Goal: Task Accomplishment & Management: Manage account settings

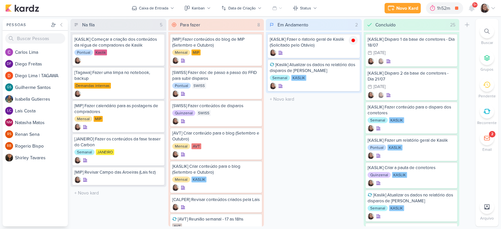
click at [494, 7] on icon at bounding box center [493, 8] width 5 height 5
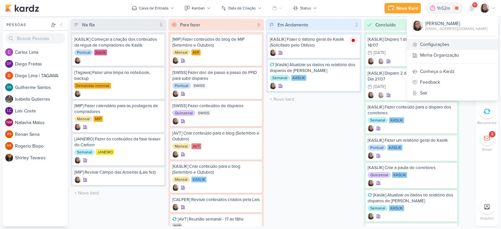
click at [440, 44] on link "Configurações" at bounding box center [452, 44] width 91 height 11
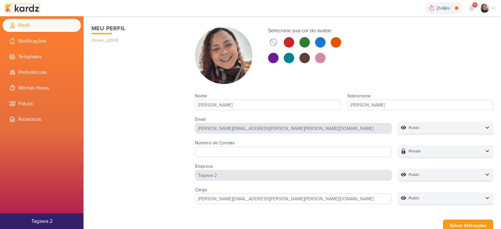
click at [25, 4] on img at bounding box center [22, 8] width 34 height 8
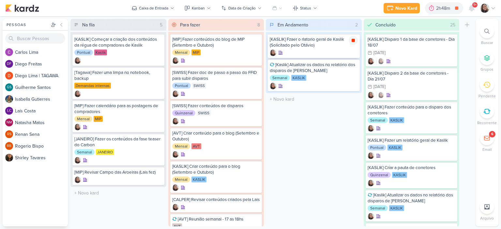
click at [353, 41] on icon at bounding box center [353, 40] width 3 height 3
click at [492, 6] on icon at bounding box center [493, 8] width 5 height 5
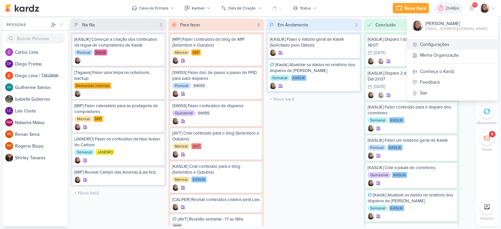
click at [425, 47] on link "Configurações" at bounding box center [452, 44] width 91 height 11
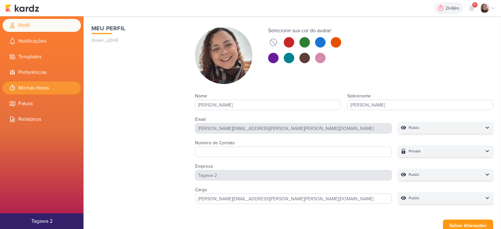
click at [43, 85] on li "Minhas Horas" at bounding box center [42, 88] width 78 height 13
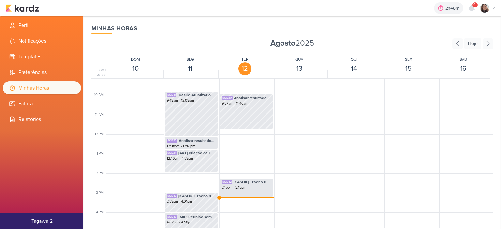
scroll to position [219, 0]
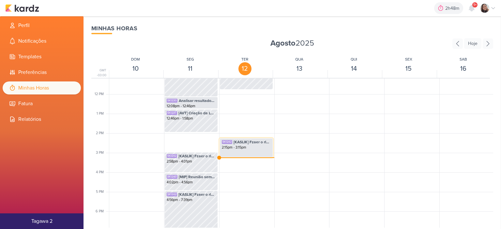
click at [244, 151] on div "SK1242 [KASLIK] Fzaer o rlatorio geral de Kaslik (Solicitado pelo Otávio) 2:15p…" at bounding box center [246, 145] width 53 height 12
select select "pm"
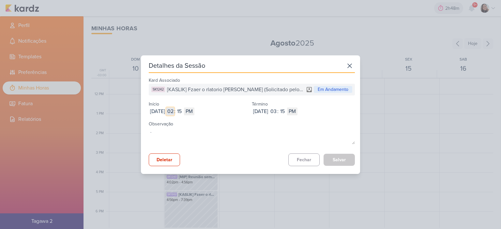
click at [174, 109] on input "02" at bounding box center [170, 112] width 8 height 8
type input "11"
click at [183, 114] on input "15" at bounding box center [179, 112] width 8 height 8
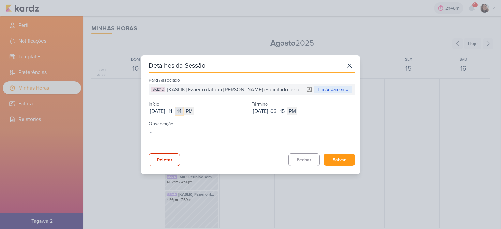
type input "1"
type input "46"
click at [210, 107] on div "Início Aug 12, 2025 2025-08-12 11 : 46 AM PM" at bounding box center [200, 107] width 103 height 16
click at [194, 113] on select "AM PM" at bounding box center [189, 112] width 10 height 8
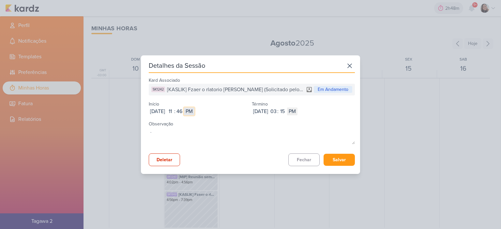
select select "am"
click at [194, 108] on select "AM PM" at bounding box center [189, 112] width 10 height 8
click at [277, 110] on input "03" at bounding box center [273, 112] width 8 height 8
type input "12"
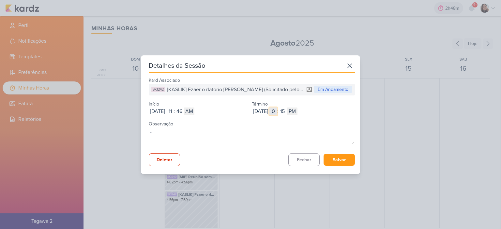
select select "am"
type input "12"
type input "1"
type input "2"
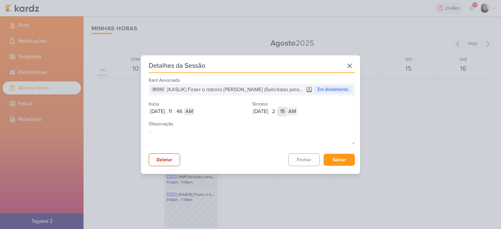
click at [286, 112] on input "15" at bounding box center [283, 112] width 8 height 8
type input "09"
click at [297, 115] on select "AM PM" at bounding box center [292, 112] width 10 height 8
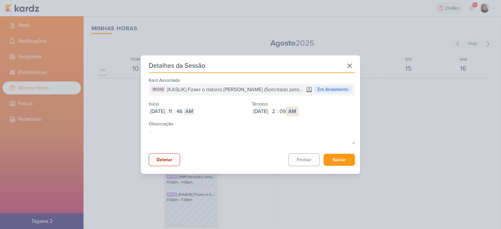
click at [297, 108] on select "AM PM" at bounding box center [292, 112] width 10 height 8
click at [297, 113] on select "AM PM" at bounding box center [292, 112] width 10 height 8
select select "pm"
click at [297, 108] on select "AM PM" at bounding box center [292, 112] width 10 height 8
click at [335, 159] on button "Salvar" at bounding box center [339, 160] width 31 height 12
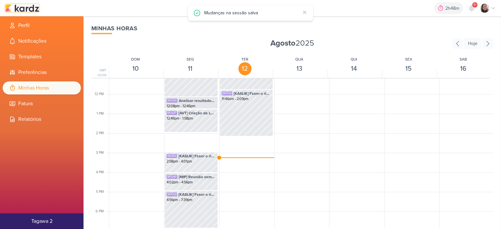
click at [38, 8] on img at bounding box center [22, 8] width 34 height 8
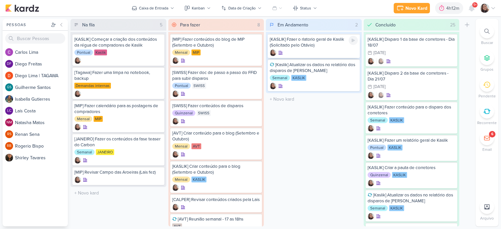
click at [352, 39] on icon at bounding box center [353, 41] width 3 height 4
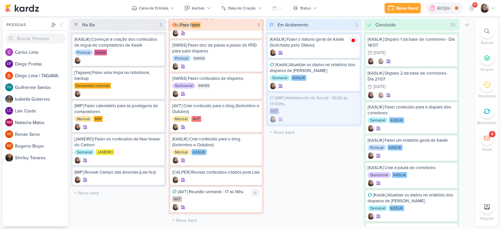
scroll to position [32, 0]
